Goal: Task Accomplishment & Management: Complete application form

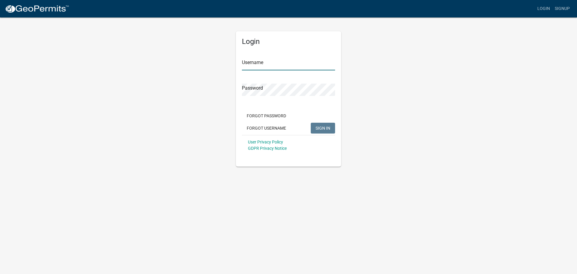
type input "EJWHITE"
click at [321, 131] on button "SIGN IN" at bounding box center [323, 128] width 24 height 11
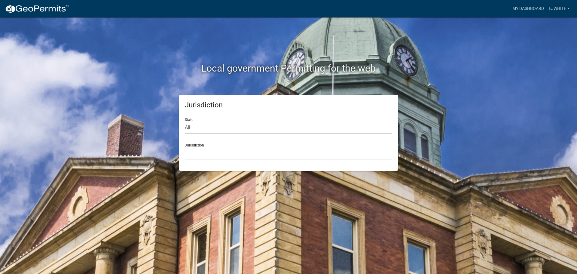
click at [198, 147] on select "[GEOGRAPHIC_DATA], [US_STATE] [GEOGRAPHIC_DATA], [US_STATE][PERSON_NAME][GEOGRA…" at bounding box center [288, 153] width 207 height 12
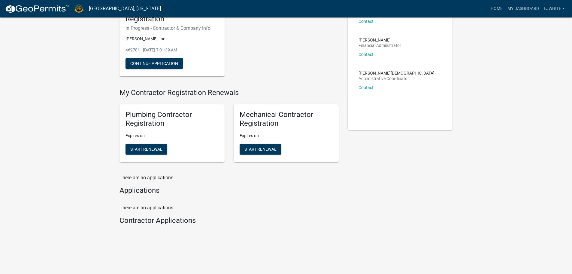
scroll to position [64, 0]
click at [150, 148] on span "Start Renewal" at bounding box center [146, 148] width 32 height 5
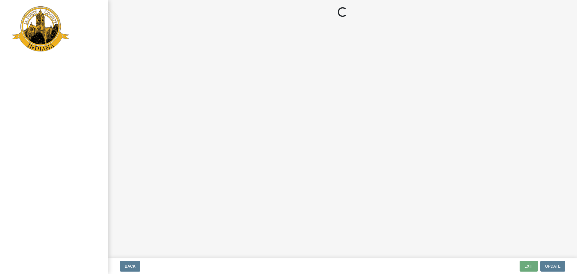
select select "IN"
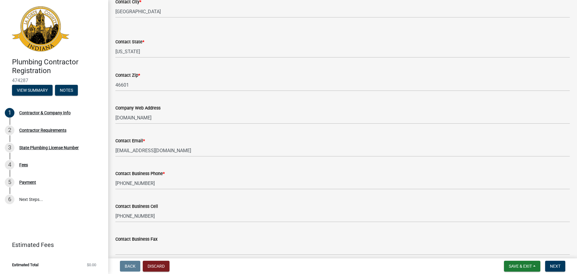
scroll to position [268, 0]
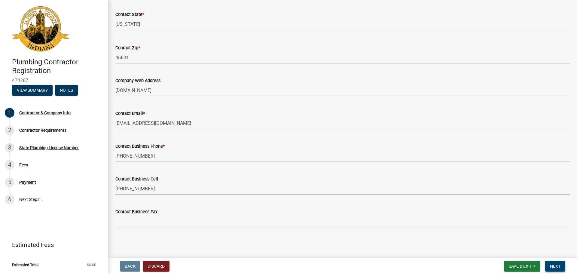
click at [557, 264] on span "Next" at bounding box center [555, 265] width 11 height 5
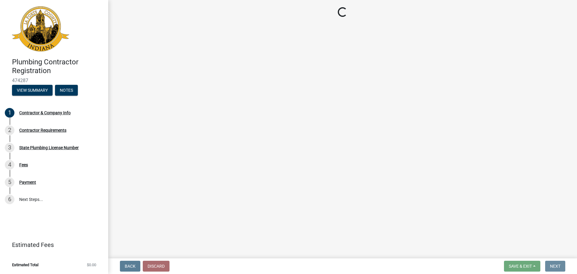
scroll to position [0, 0]
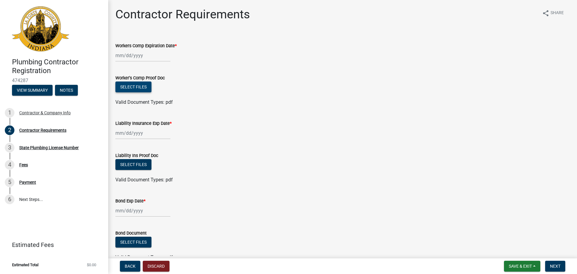
click at [130, 89] on button "Select files" at bounding box center [133, 86] width 36 height 11
click at [135, 84] on button "Select files" at bounding box center [133, 86] width 36 height 11
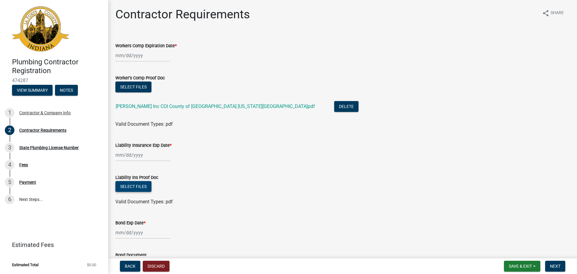
click at [131, 186] on button "Select files" at bounding box center [133, 186] width 36 height 11
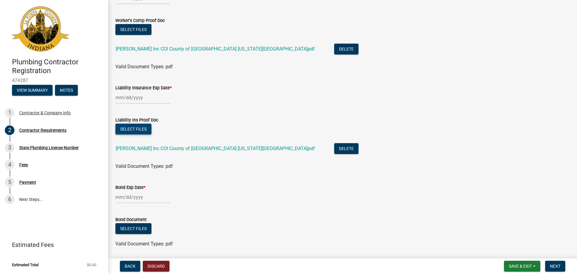
scroll to position [78, 0]
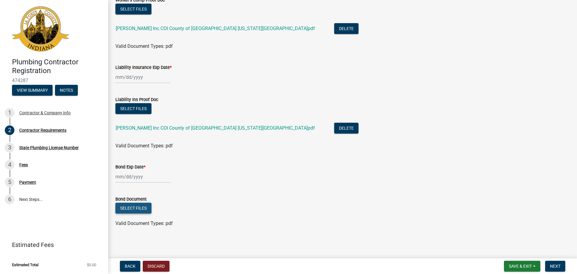
click at [142, 206] on button "Select files" at bounding box center [133, 207] width 36 height 11
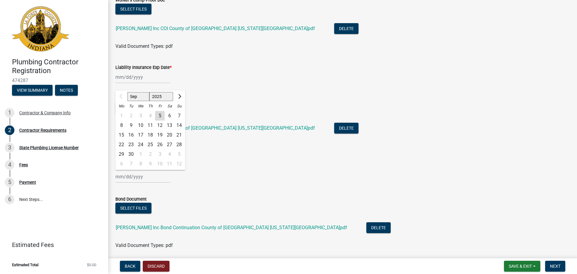
drag, startPoint x: 125, startPoint y: 177, endPoint x: 120, endPoint y: 181, distance: 7.0
click at [123, 179] on div "Sep Oct Nov [DATE] 2026 2027 2028 2029 2030 2031 2032 2033 2034 2035 2036 2037 …" at bounding box center [142, 176] width 55 height 12
click at [169, 96] on select "2025 2026 2027 2028 2029 2030 2031 2032 2033 2034 2035 2036 2037 2038 2039 2040…" at bounding box center [161, 96] width 24 height 9
select select "2026"
click at [149, 92] on select "2025 2026 2027 2028 2029 2030 2031 2032 2033 2034 2035 2036 2037 2038 2039 2040…" at bounding box center [161, 96] width 24 height 9
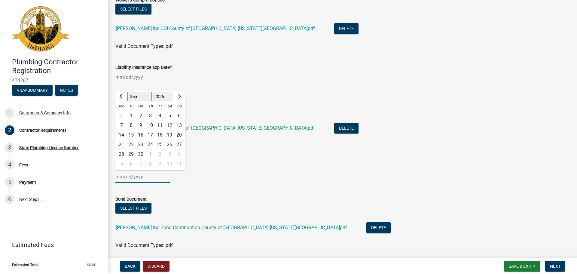
click at [158, 134] on div "18" at bounding box center [160, 135] width 10 height 10
type input "[DATE]"
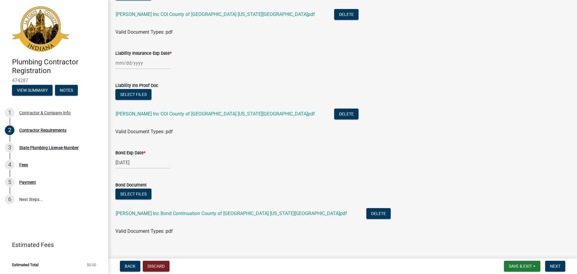
scroll to position [100, 0]
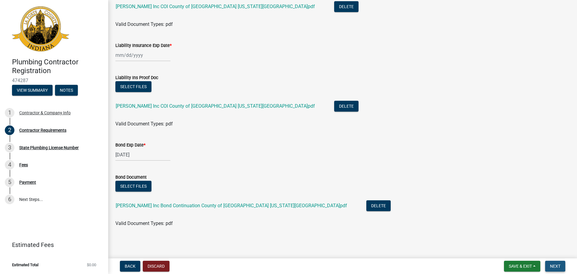
click at [561, 264] on button "Next" at bounding box center [555, 265] width 20 height 11
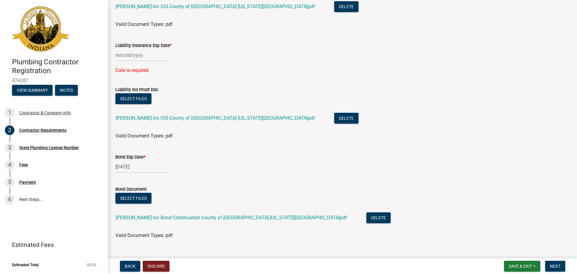
click at [121, 54] on div at bounding box center [142, 55] width 55 height 12
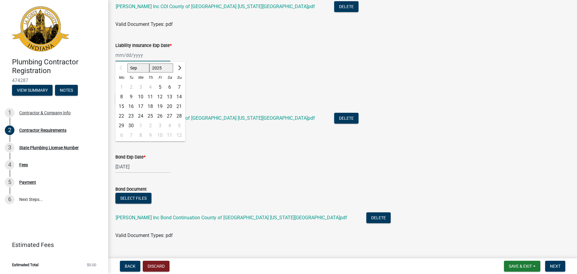
click at [131, 68] on select "Sep Oct Nov Dec" at bounding box center [138, 67] width 22 height 9
click at [121, 68] on div at bounding box center [121, 68] width 12 height 10
click at [160, 68] on select "2025 2026 2027 2028 2029 2030 2031 2032 2033 2034 2035 2036 2037 2038 2039 2040…" at bounding box center [161, 67] width 24 height 9
select select "2026"
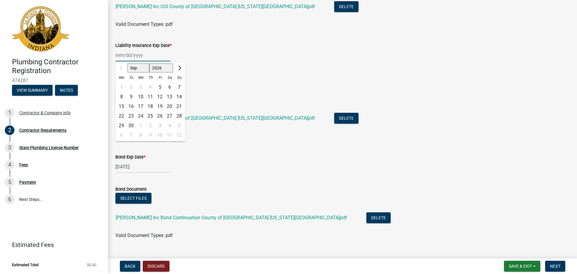
click at [149, 63] on select "2025 2026 2027 2028 2029 2030 2031 2032 2033 2034 2035 2036 2037 2038 2039 2040…" at bounding box center [161, 67] width 24 height 9
click at [136, 68] on select "Jan Feb Mar Apr May Jun [DATE] Aug Sep Oct Nov Dec" at bounding box center [139, 67] width 24 height 9
select select "8"
click at [127, 63] on select "Jan Feb Mar Apr May Jun [DATE] Aug Sep Oct Nov Dec" at bounding box center [139, 67] width 24 height 9
click at [152, 121] on div "27" at bounding box center [150, 126] width 10 height 10
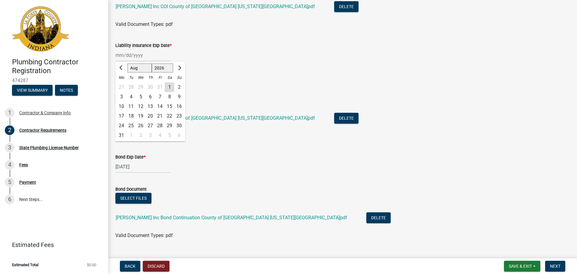
type input "[DATE]"
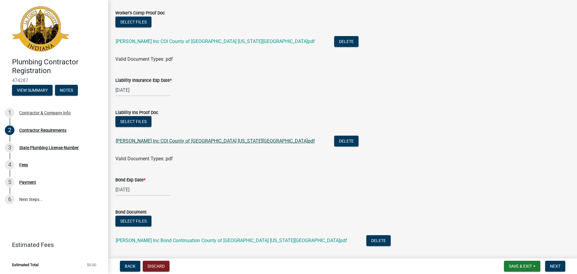
scroll to position [0, 0]
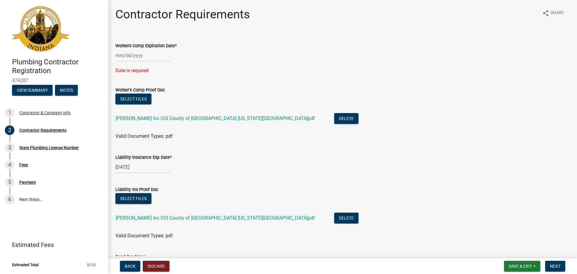
click at [136, 56] on div at bounding box center [142, 55] width 55 height 12
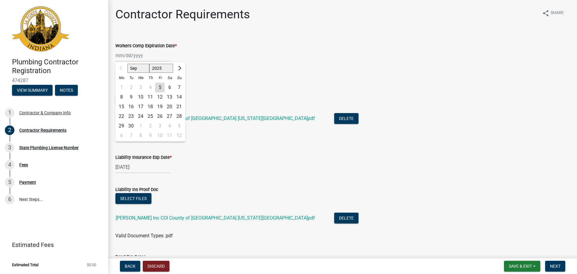
click at [166, 69] on select "2025 2026 2027 2028 2029 2030 2031 2032 2033 2034 2035 2036 2037 2038 2039 2040…" at bounding box center [161, 68] width 24 height 9
select select "2026"
click at [149, 64] on select "2025 2026 2027 2028 2029 2030 2031 2032 2033 2034 2035 2036 2037 2038 2039 2040…" at bounding box center [161, 68] width 24 height 9
click at [143, 68] on select "Jan Feb Mar Apr May Jun [DATE] Aug Sep Oct Nov Dec" at bounding box center [139, 68] width 24 height 9
select select "8"
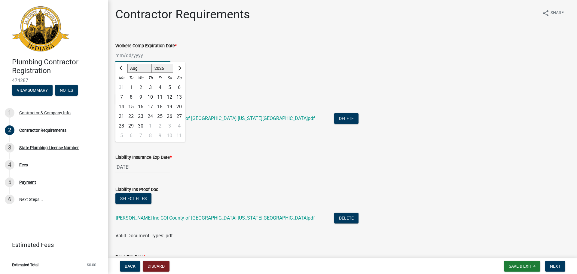
click at [127, 64] on select "Jan Feb Mar Apr May Jun [DATE] Aug Sep Oct Nov Dec" at bounding box center [139, 68] width 24 height 9
click at [151, 124] on div "27" at bounding box center [150, 126] width 10 height 10
type input "[DATE]"
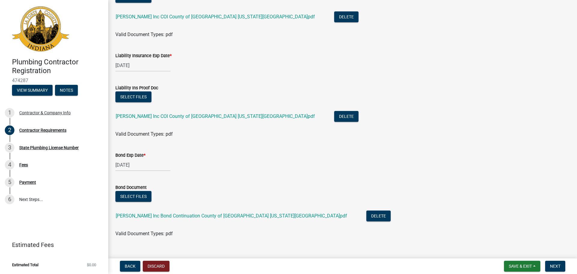
scroll to position [100, 0]
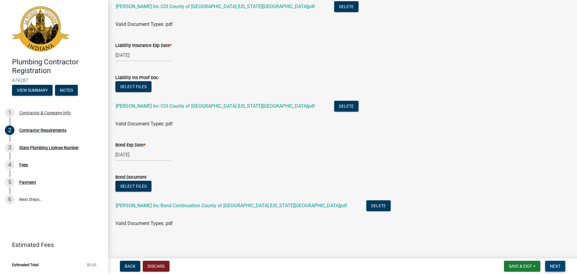
click at [560, 266] on span "Next" at bounding box center [555, 265] width 11 height 5
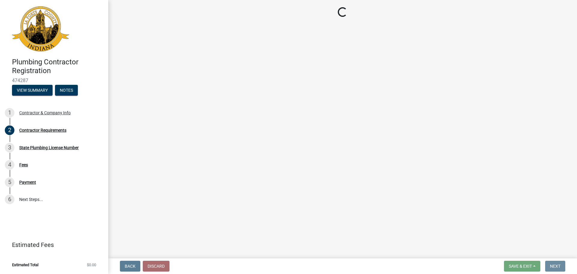
scroll to position [0, 0]
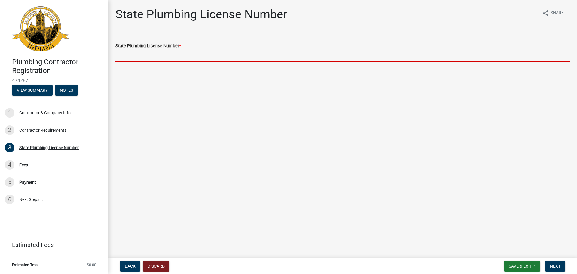
click at [141, 57] on input "State Plumbing License Number *" at bounding box center [342, 55] width 454 height 12
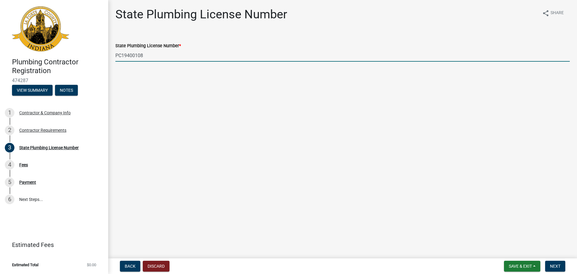
type input "PC19400108"
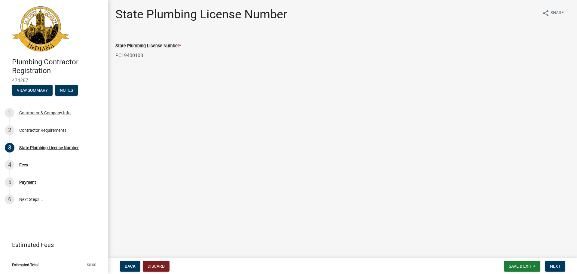
click at [198, 86] on main "State Plumbing License Number share Share State Plumbing License Number * PC194…" at bounding box center [342, 128] width 469 height 256
click at [558, 266] on span "Next" at bounding box center [555, 265] width 11 height 5
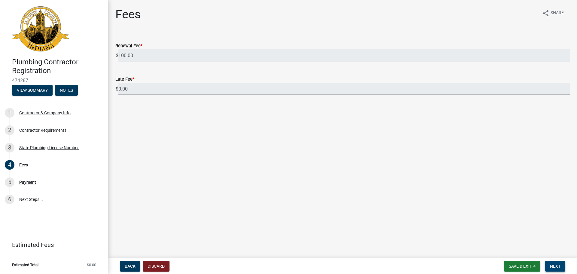
click at [557, 267] on span "Next" at bounding box center [555, 265] width 11 height 5
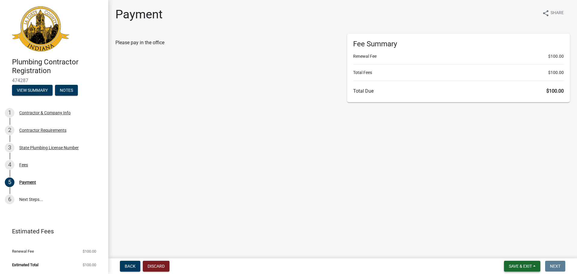
click at [516, 265] on span "Save & Exit" at bounding box center [519, 265] width 23 height 5
click at [519, 251] on button "Save & Exit" at bounding box center [516, 250] width 48 height 14
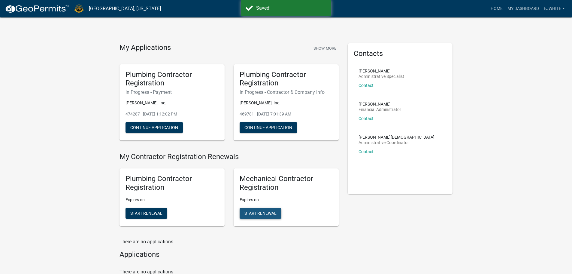
click at [257, 213] on span "Start Renewal" at bounding box center [260, 212] width 32 height 5
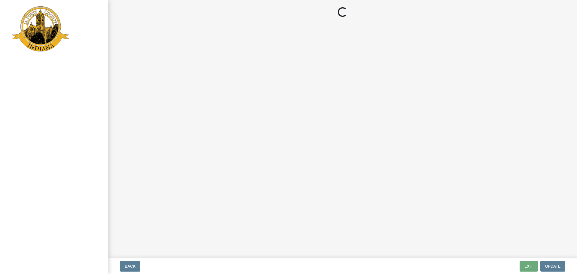
select select "IN"
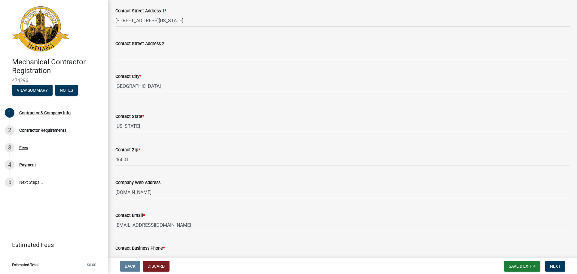
scroll to position [268, 0]
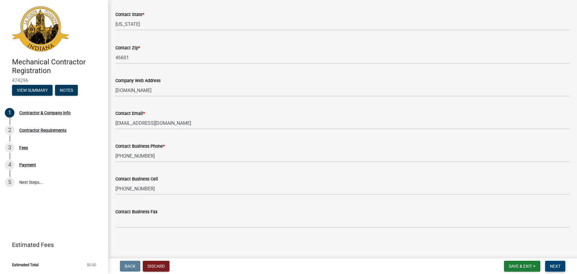
click at [559, 265] on span "Next" at bounding box center [555, 265] width 11 height 5
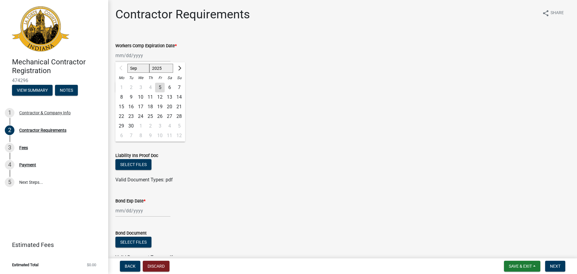
click at [142, 55] on div "Sep Oct Nov [DATE] 2026 2027 2028 2029 2030 2031 2032 2033 2034 2035 2036 2037 …" at bounding box center [142, 55] width 55 height 12
click at [167, 68] on select "2025 2026 2027 2028 2029 2030 2031 2032 2033 2034 2035 2036 2037 2038 2039 2040…" at bounding box center [161, 68] width 24 height 9
select select "2026"
click at [149, 64] on select "2025 2026 2027 2028 2029 2030 2031 2032 2033 2034 2035 2036 2037 2038 2039 2040…" at bounding box center [161, 68] width 24 height 9
click at [141, 71] on select "Jan Feb Mar Apr May Jun [DATE] Aug Sep Oct Nov Dec" at bounding box center [139, 68] width 24 height 9
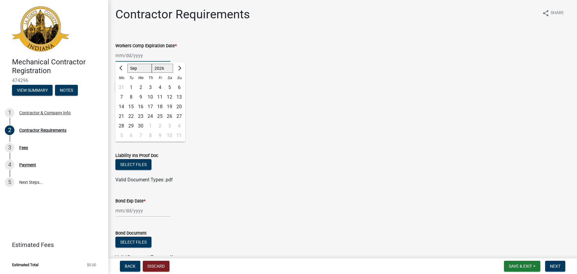
select select "8"
click at [127, 64] on select "Jan Feb Mar Apr May Jun [DATE] Aug Sep Oct Nov Dec" at bounding box center [139, 68] width 24 height 9
click at [151, 123] on div "27" at bounding box center [150, 126] width 10 height 10
type input "[DATE]"
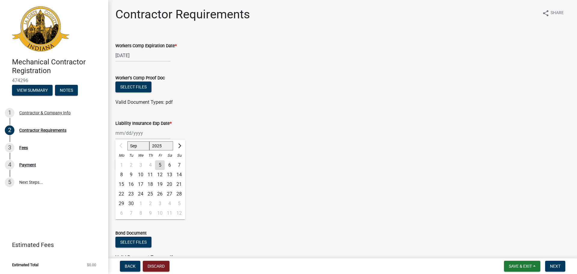
click at [130, 132] on div "Sep Oct Nov [DATE] 2026 2027 2028 2029 2030 2031 2032 2033 2034 2035 2036 2037 …" at bounding box center [142, 133] width 55 height 12
click at [167, 146] on select "2025 2026 2027 2028 2029 2030 2031 2032 2033 2034 2035 2036 2037 2038 2039 2040…" at bounding box center [161, 145] width 24 height 9
select select "2026"
click at [149, 141] on select "2025 2026 2027 2028 2029 2030 2031 2032 2033 2034 2035 2036 2037 2038 2039 2040…" at bounding box center [161, 145] width 24 height 9
click at [141, 146] on select "Jan Feb Mar Apr May Jun [DATE] Aug Sep Oct Nov Dec" at bounding box center [139, 145] width 24 height 9
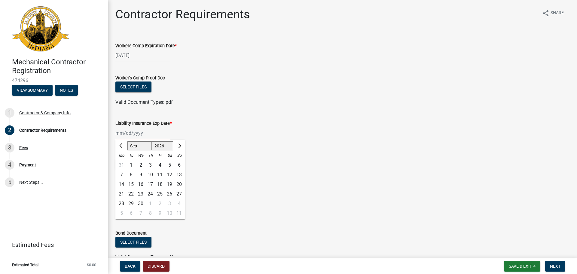
select select "8"
click at [127, 141] on select "Jan Feb Mar Apr May Jun [DATE] Aug Sep Oct Nov Dec" at bounding box center [139, 145] width 24 height 9
click at [149, 201] on div "27" at bounding box center [150, 204] width 10 height 10
type input "[DATE]"
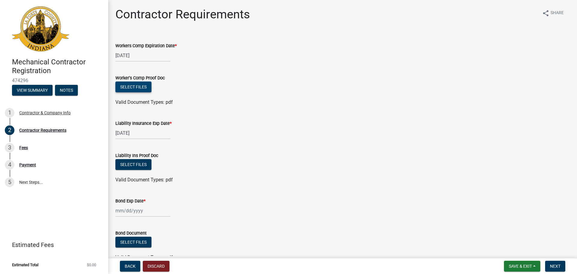
click at [133, 92] on button "Select files" at bounding box center [133, 86] width 36 height 11
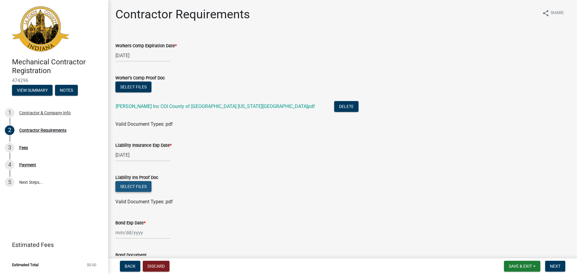
click at [140, 185] on button "Select files" at bounding box center [133, 186] width 36 height 11
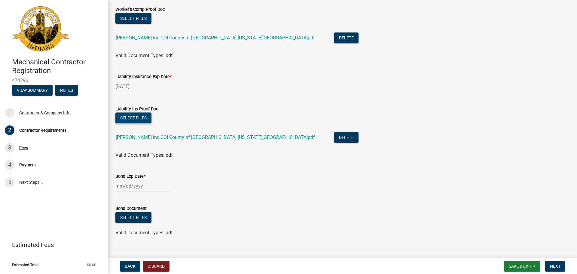
scroll to position [78, 0]
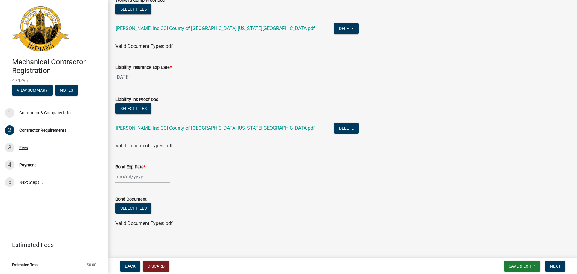
click at [116, 178] on div at bounding box center [142, 176] width 55 height 12
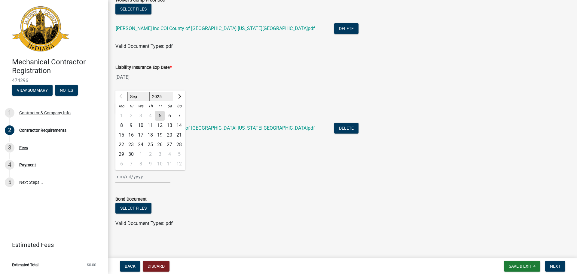
click at [166, 94] on select "2025 2026 2027 2028 2029 2030 2031 2032 2033 2034 2035 2036 2037 2038 2039 2040…" at bounding box center [161, 96] width 24 height 9
select select "2026"
click at [149, 92] on select "2025 2026 2027 2028 2029 2030 2031 2032 2033 2034 2035 2036 2037 2038 2039 2040…" at bounding box center [161, 96] width 24 height 9
click at [162, 133] on div "18" at bounding box center [160, 135] width 10 height 10
type input "[DATE]"
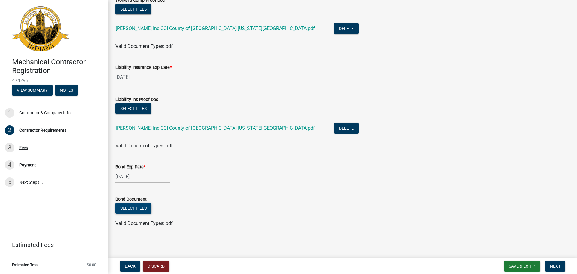
click at [132, 209] on button "Select files" at bounding box center [133, 207] width 36 height 11
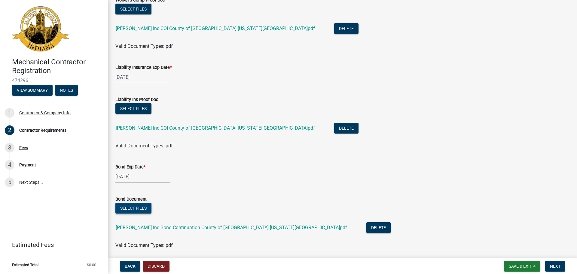
scroll to position [100, 0]
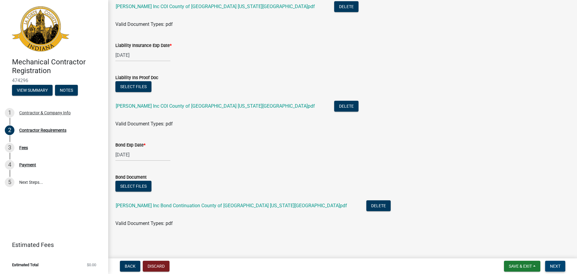
click at [560, 266] on span "Next" at bounding box center [555, 265] width 11 height 5
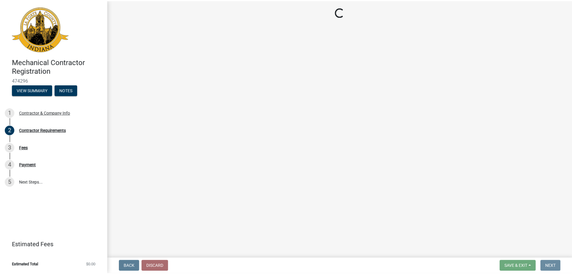
scroll to position [0, 0]
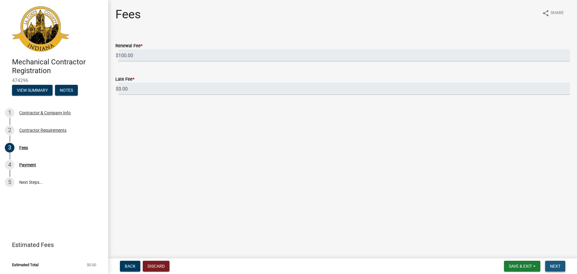
click at [560, 264] on span "Next" at bounding box center [555, 265] width 11 height 5
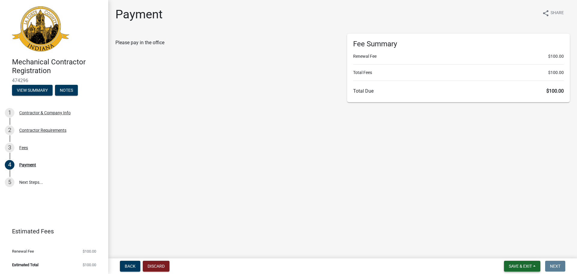
click at [517, 267] on span "Save & Exit" at bounding box center [519, 265] width 23 height 5
click at [518, 249] on button "Save & Exit" at bounding box center [516, 250] width 48 height 14
